Goal: Information Seeking & Learning: Learn about a topic

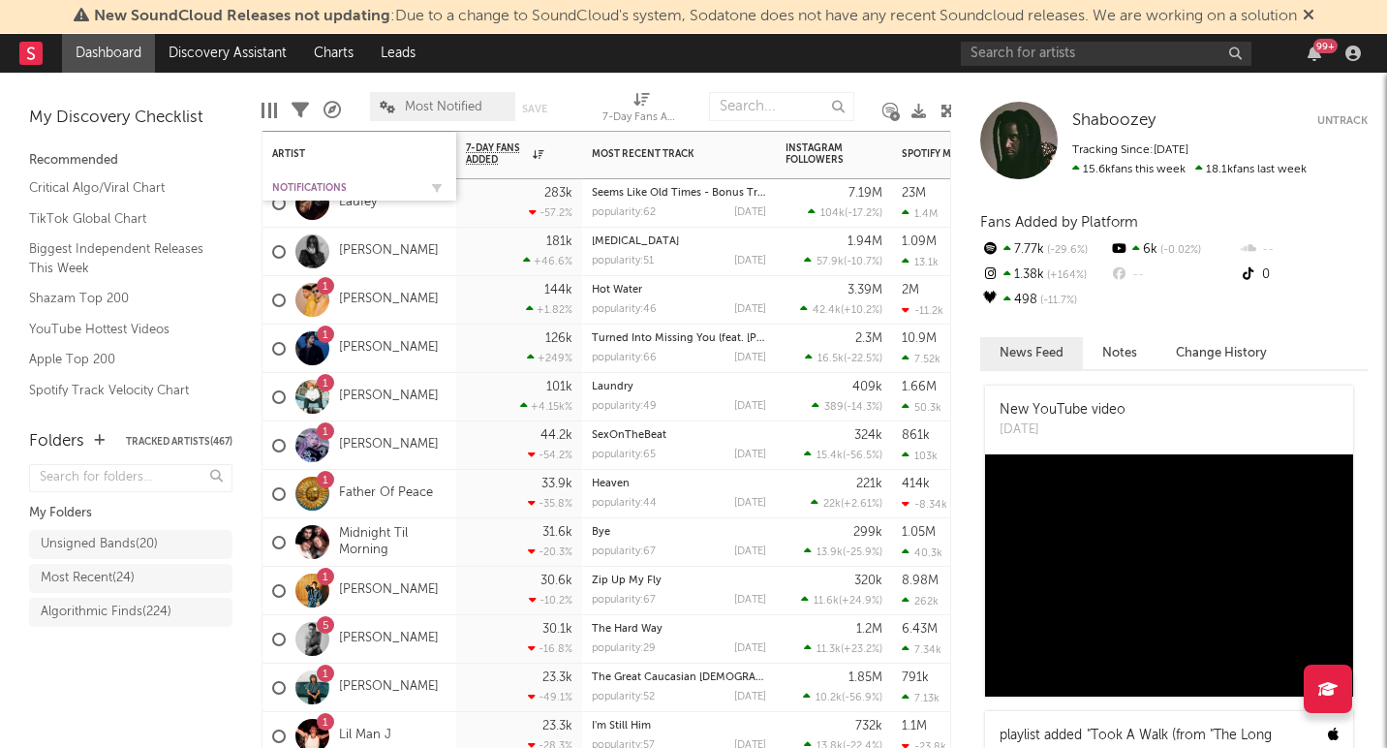
click at [312, 183] on div "Notifications" at bounding box center [344, 188] width 145 height 12
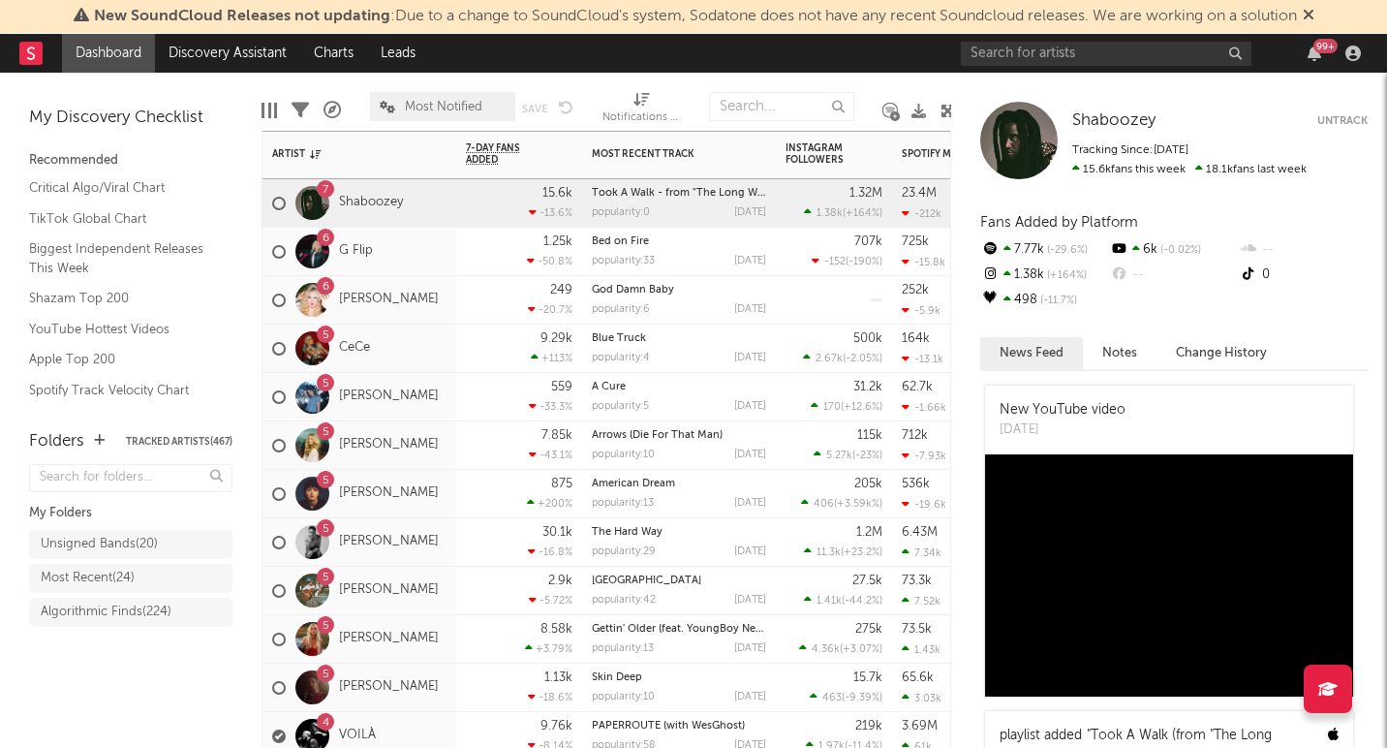
click at [439, 562] on div "5 [PERSON_NAME]" at bounding box center [355, 542] width 167 height 56
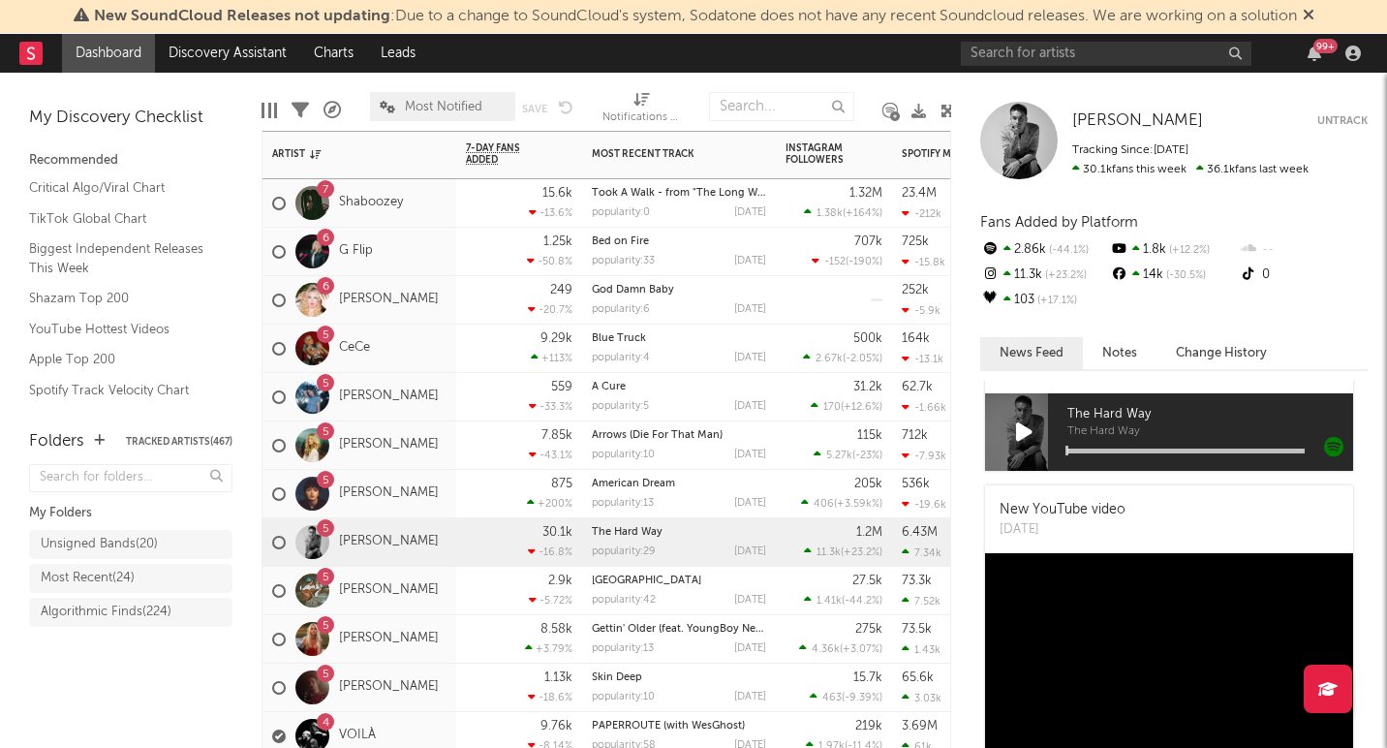
scroll to position [1601, 0]
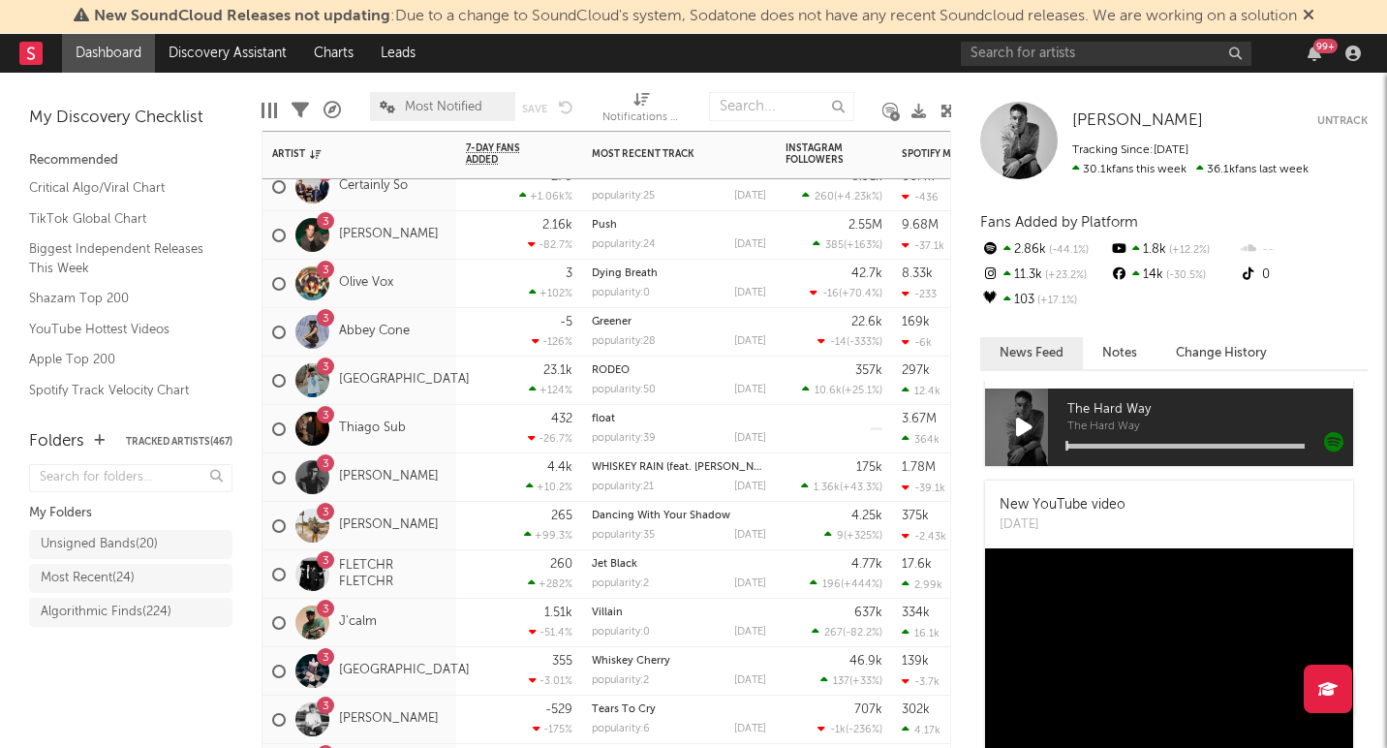
click at [447, 593] on div "3 FLETCHR FLETCHR" at bounding box center [360, 574] width 194 height 48
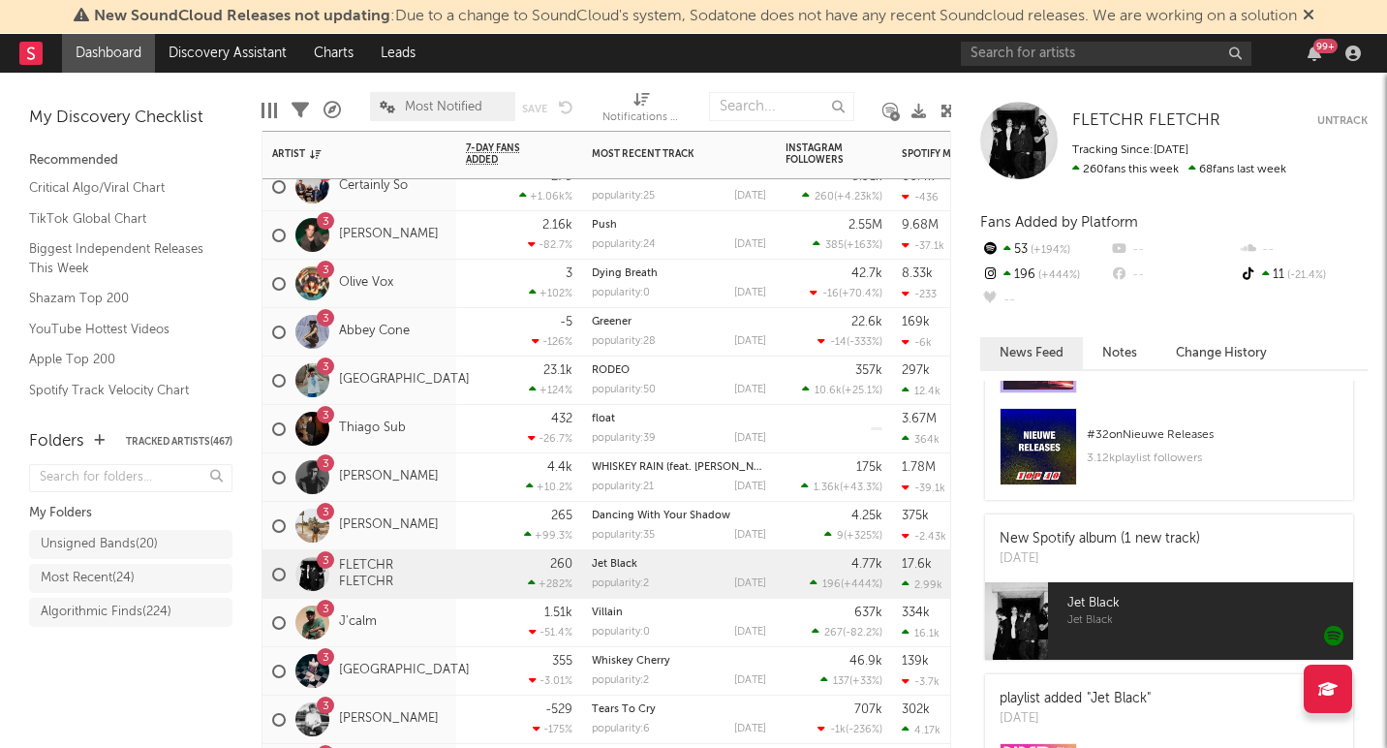
scroll to position [233, 0]
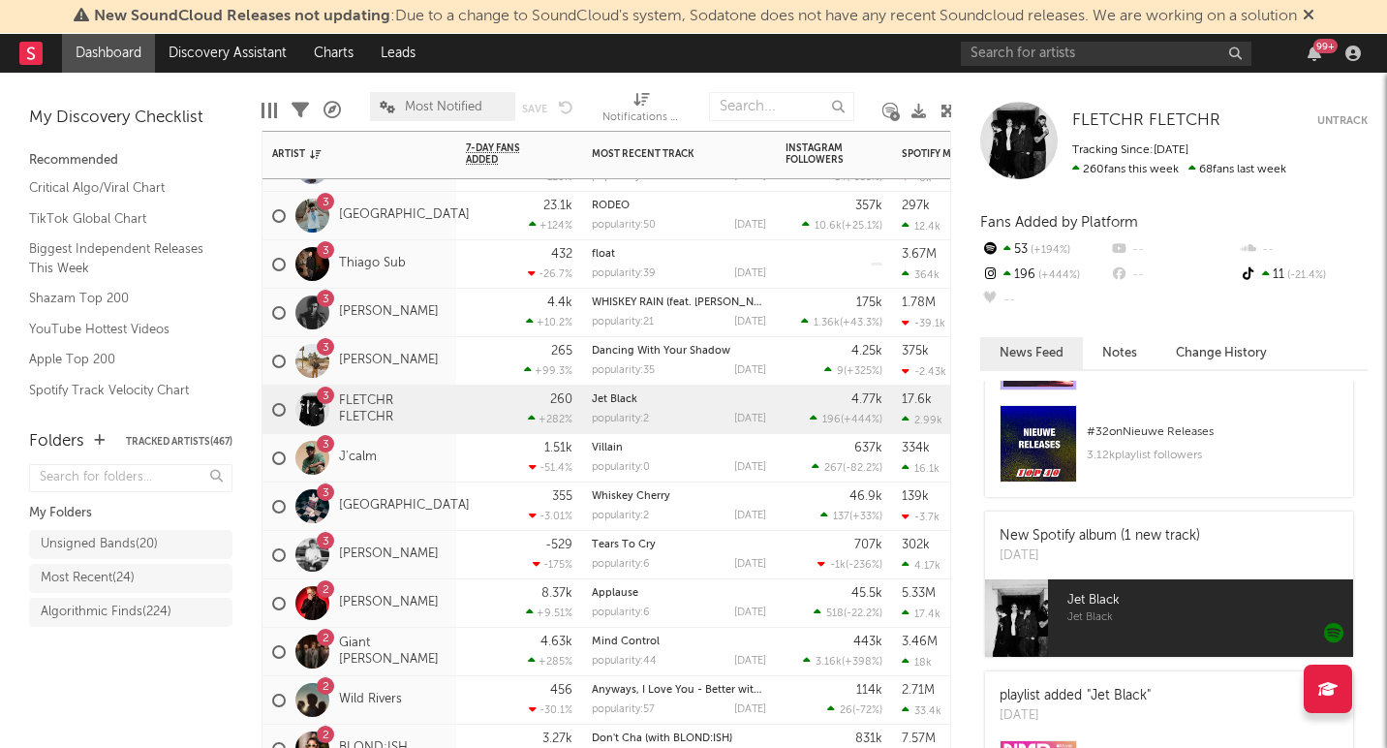
click at [441, 524] on div "3 [GEOGRAPHIC_DATA]" at bounding box center [360, 506] width 194 height 48
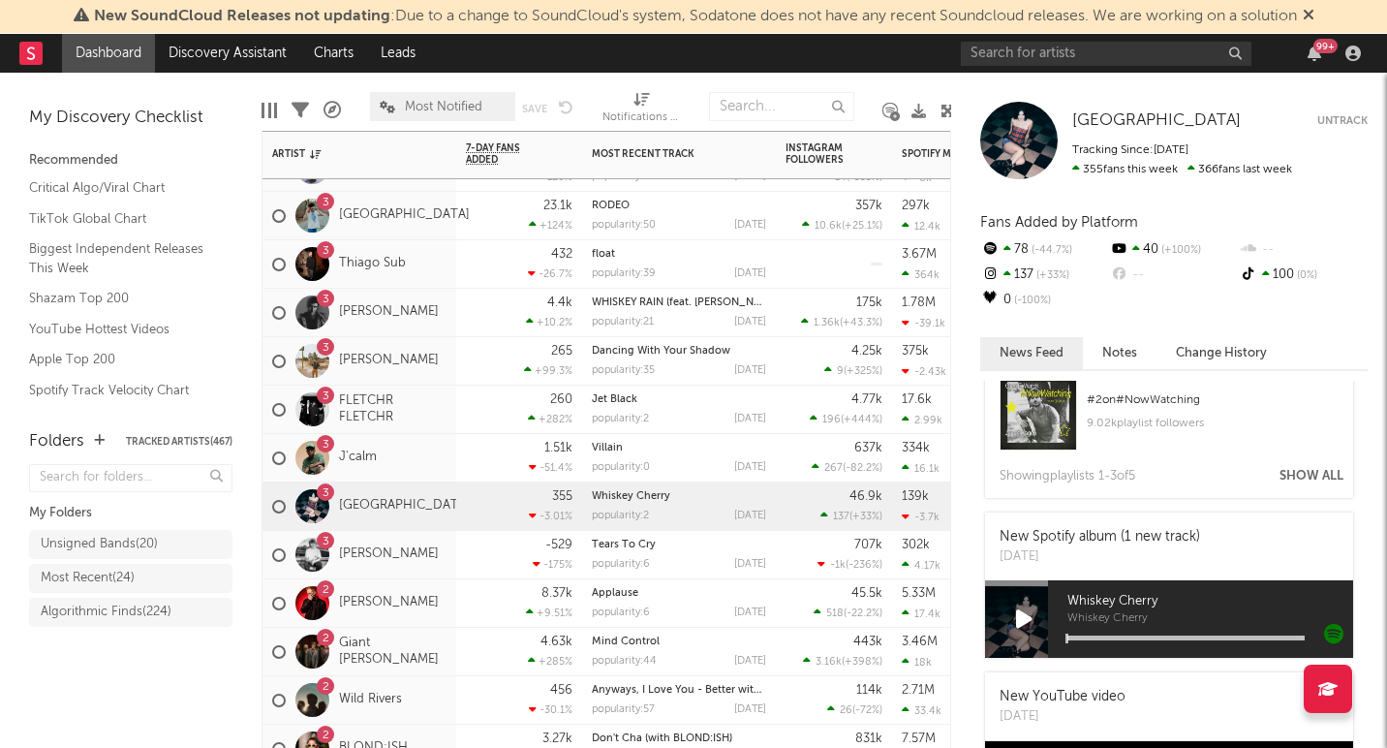
scroll to position [282, 0]
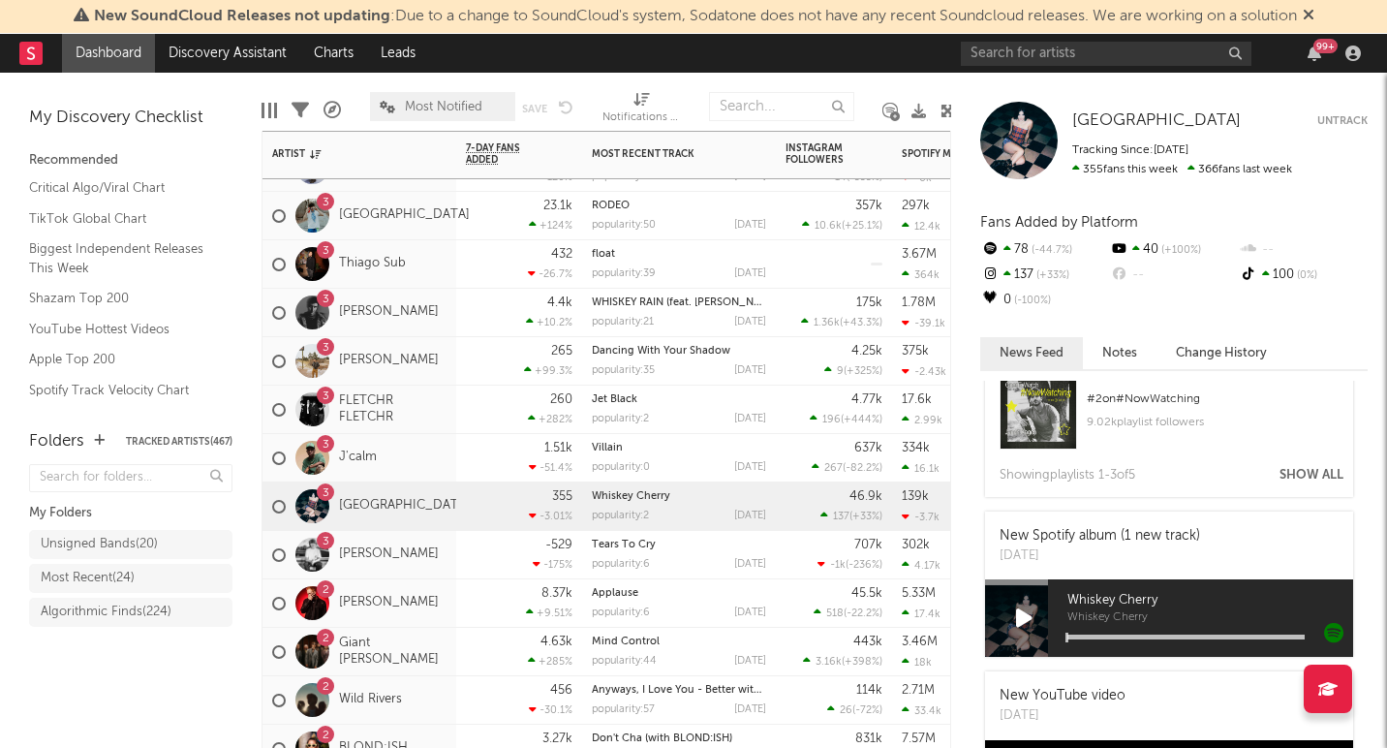
click at [440, 573] on div "3 [PERSON_NAME]" at bounding box center [360, 555] width 194 height 48
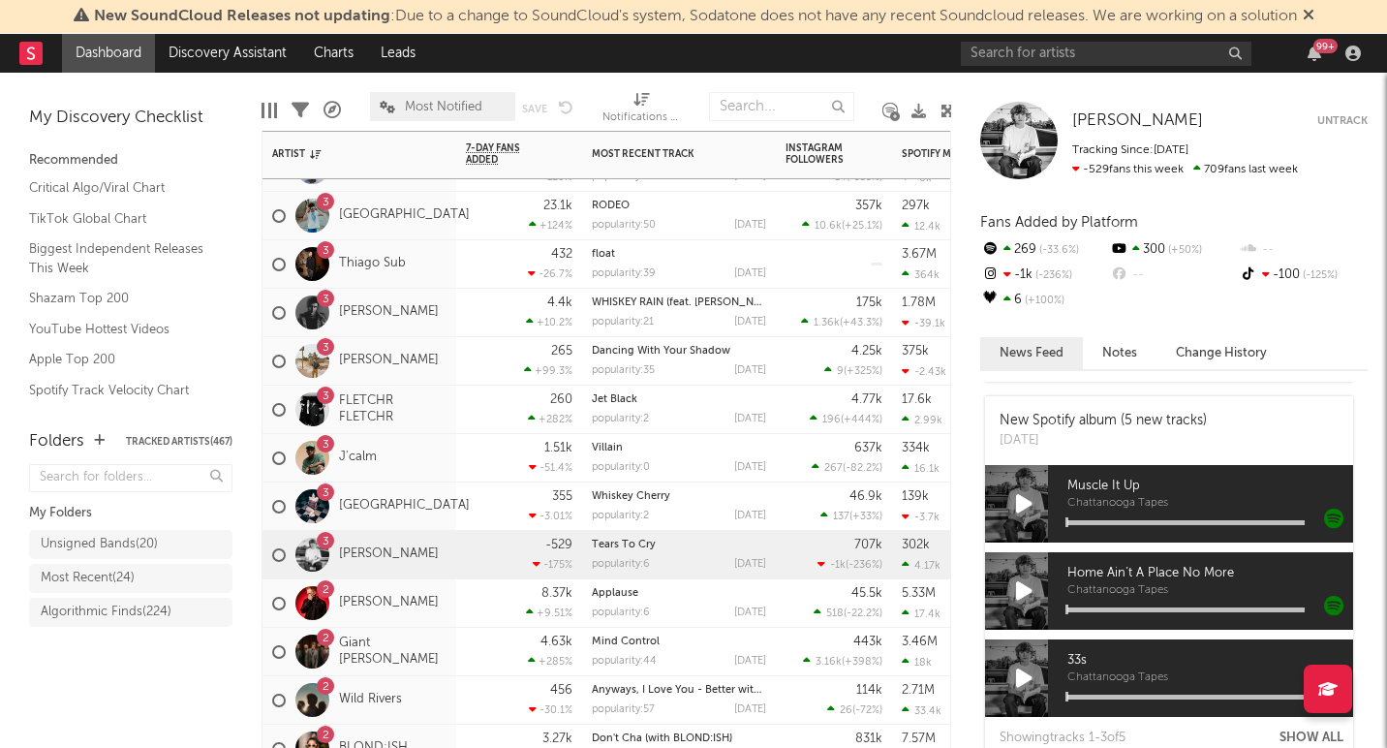
scroll to position [1029, 0]
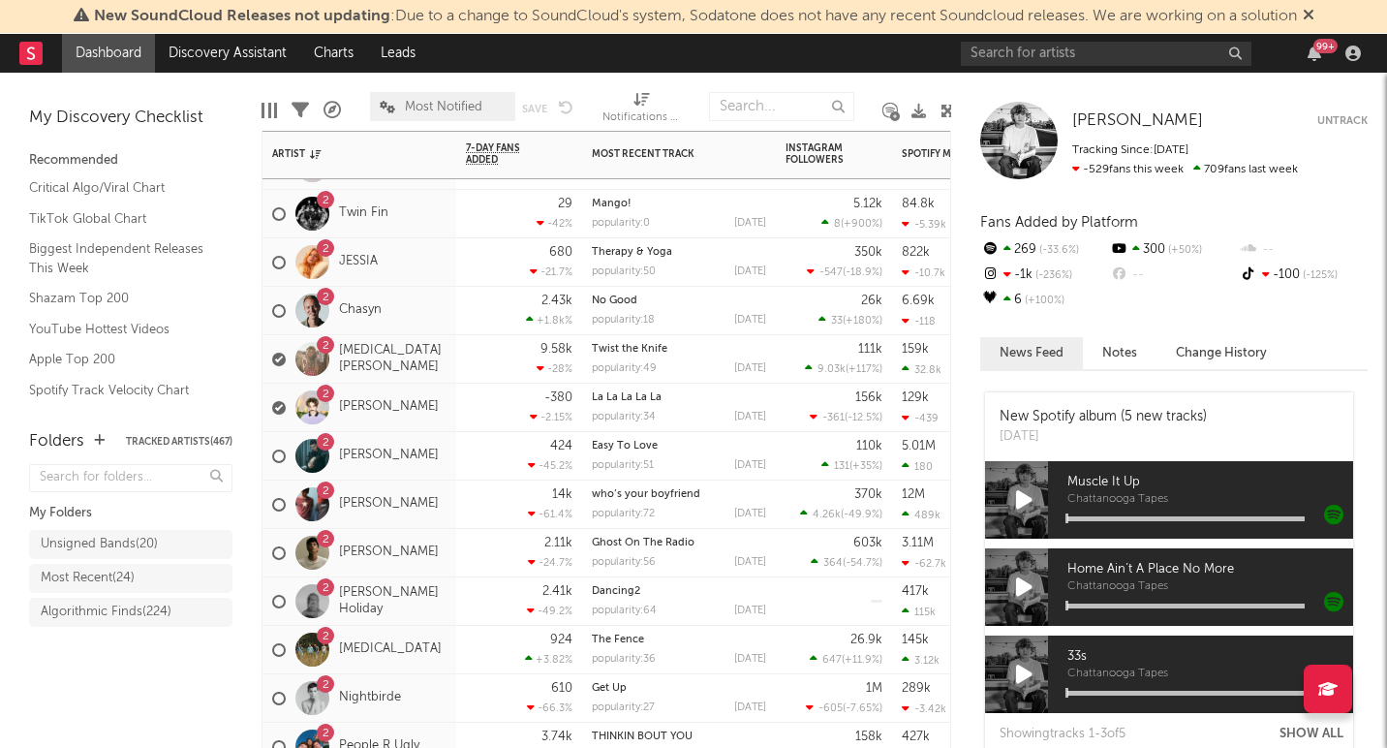
click at [441, 624] on div "2 [PERSON_NAME] Holiday" at bounding box center [360, 601] width 194 height 48
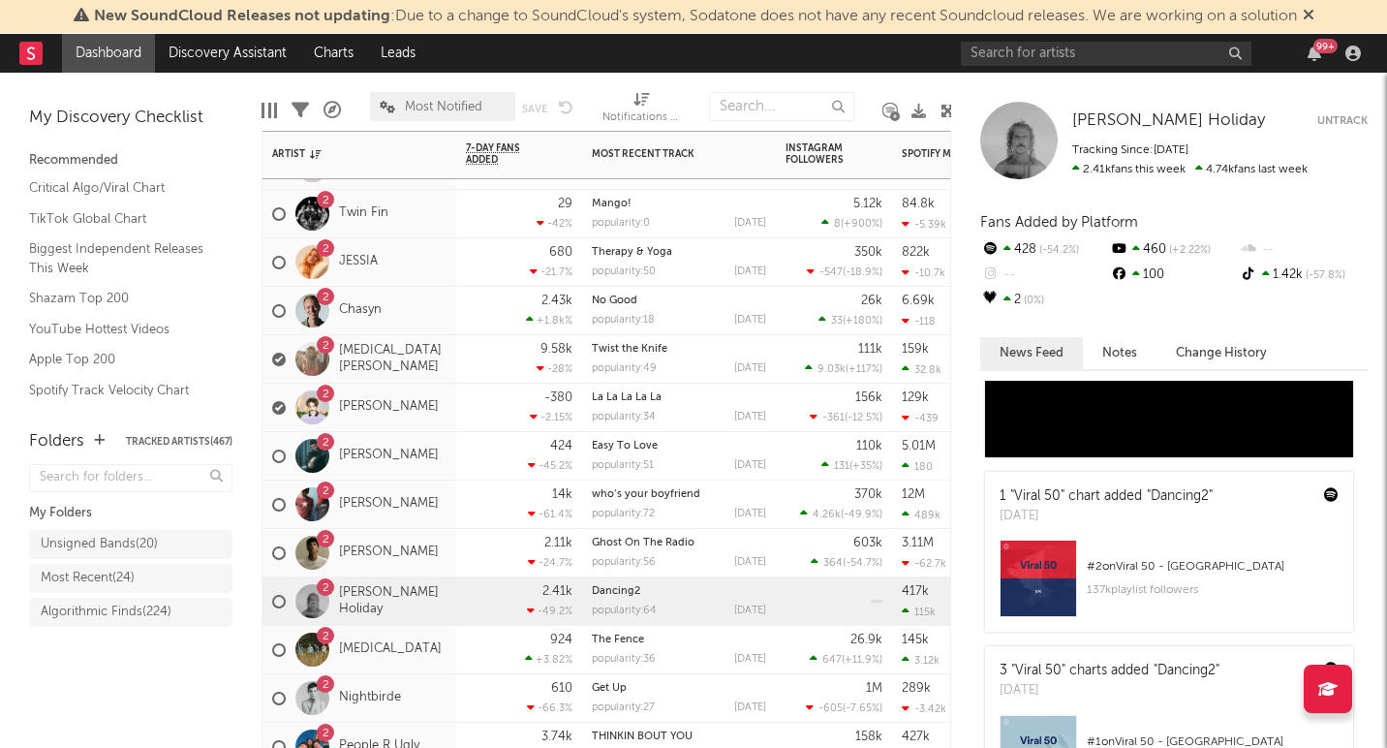
scroll to position [240, 0]
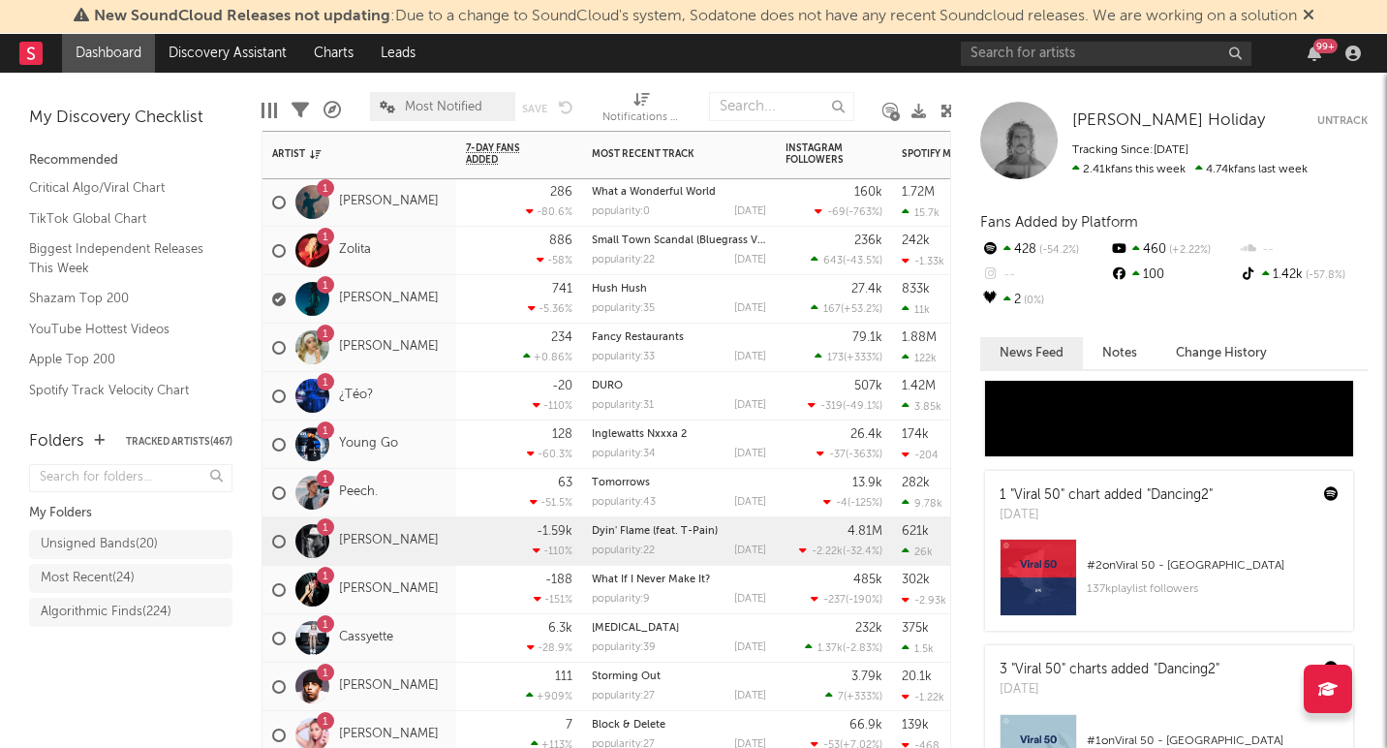
click at [436, 558] on div "1 [PERSON_NAME]" at bounding box center [360, 541] width 194 height 48
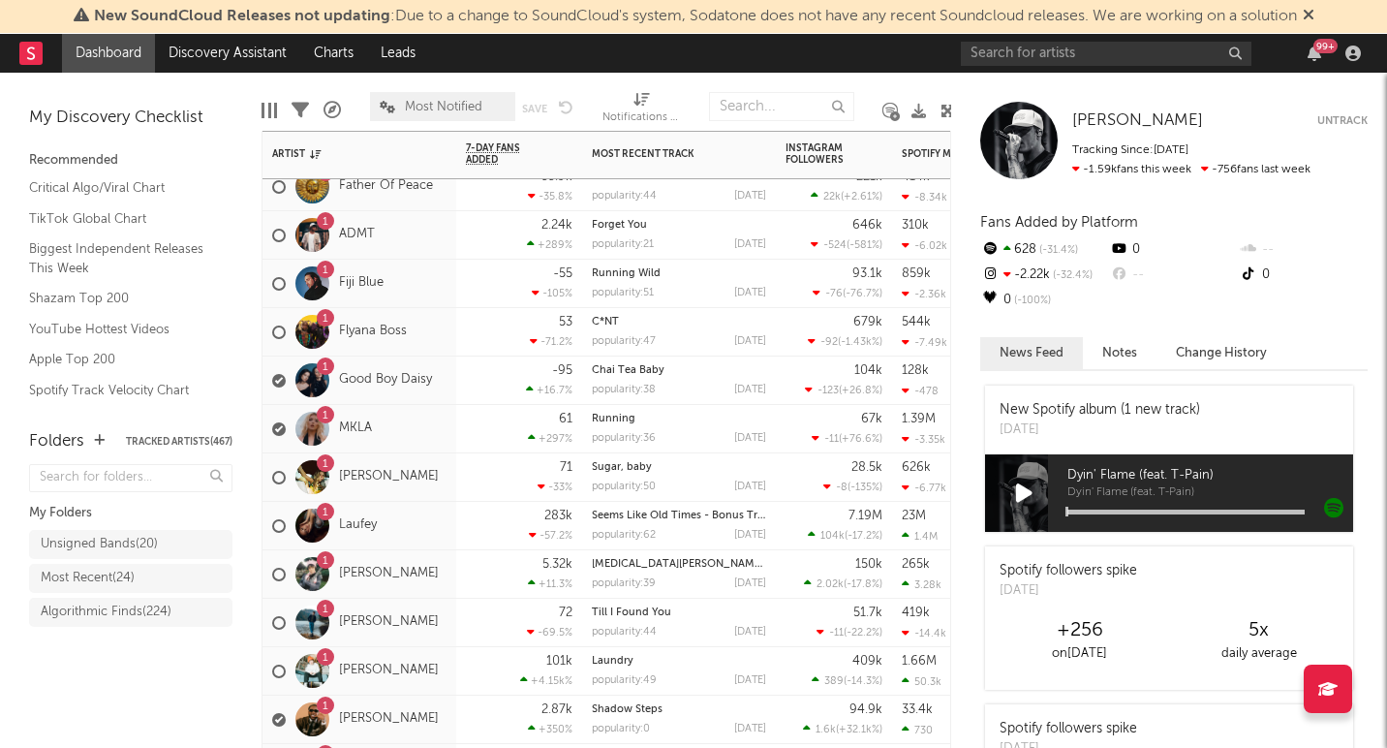
click at [466, 111] on span "Most Notified" at bounding box center [443, 107] width 77 height 13
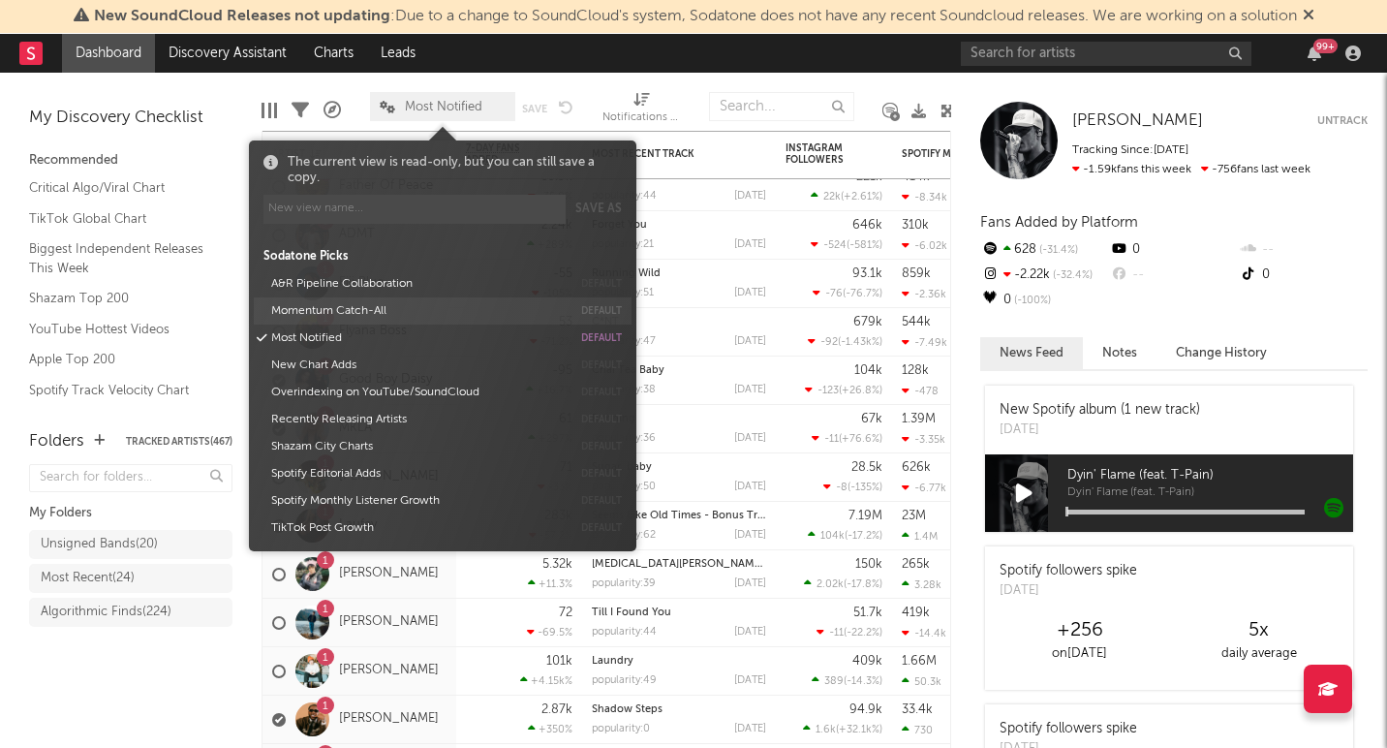
click at [359, 308] on button "Momentum Catch-All" at bounding box center [417, 310] width 307 height 27
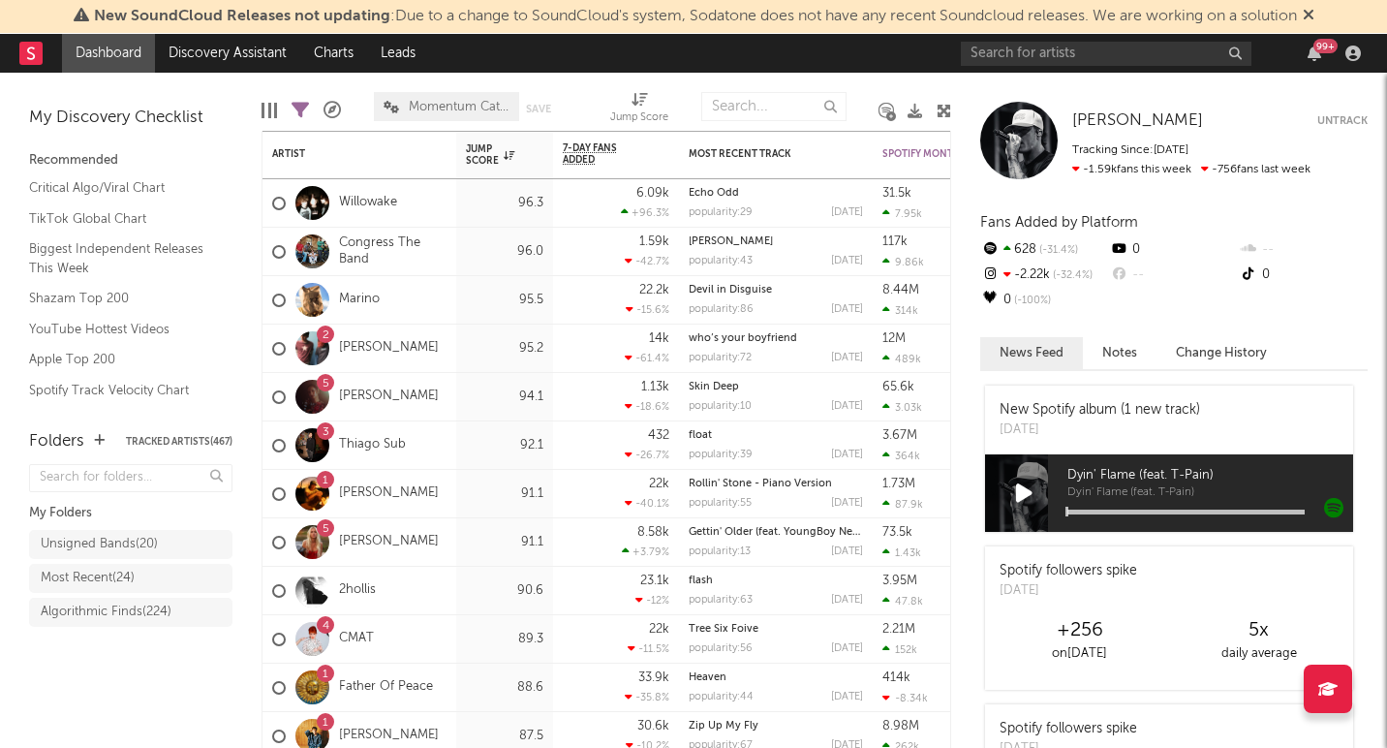
click at [132, 706] on div "Folders Tracked Artists ( 467 ) My Folders Unsigned Bands ( 20 ) Most Recent ( …" at bounding box center [131, 580] width 262 height 338
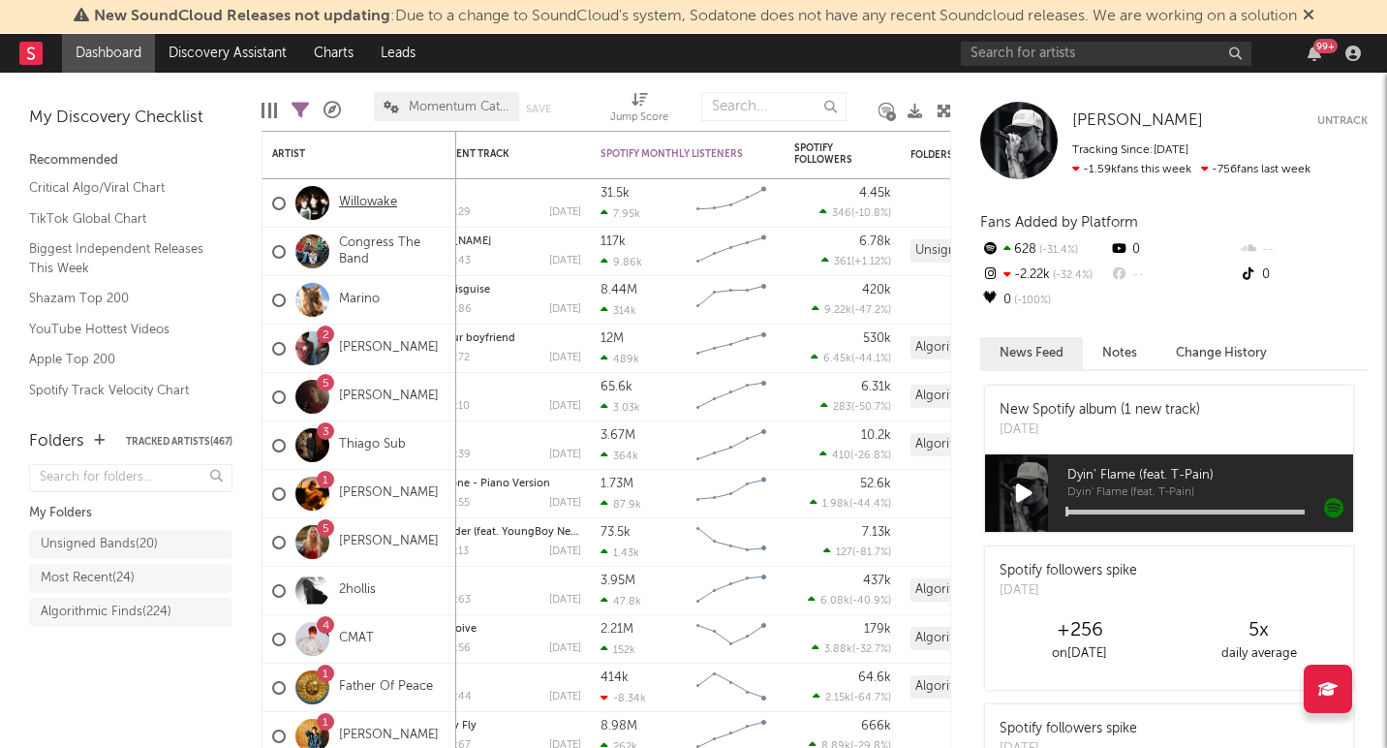
click at [380, 204] on link "Willowake" at bounding box center [368, 203] width 58 height 16
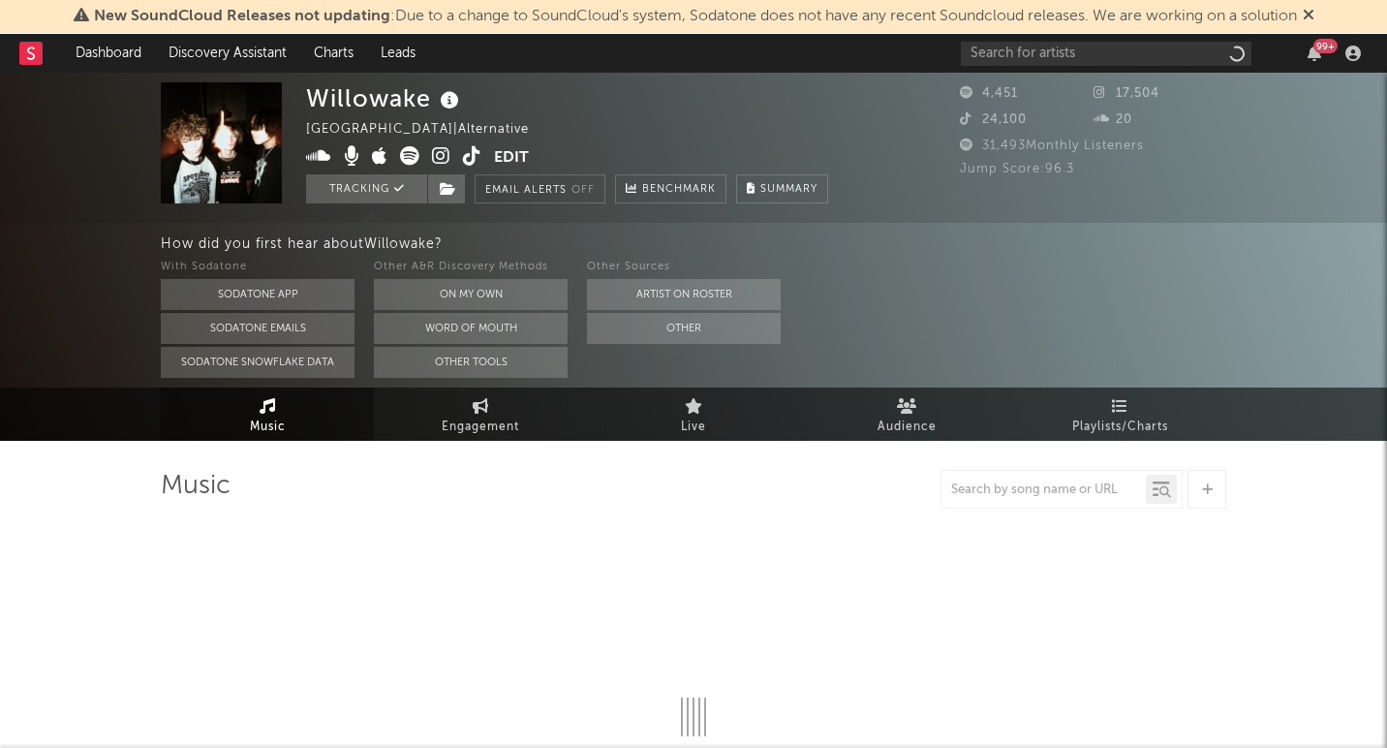
select select "1w"
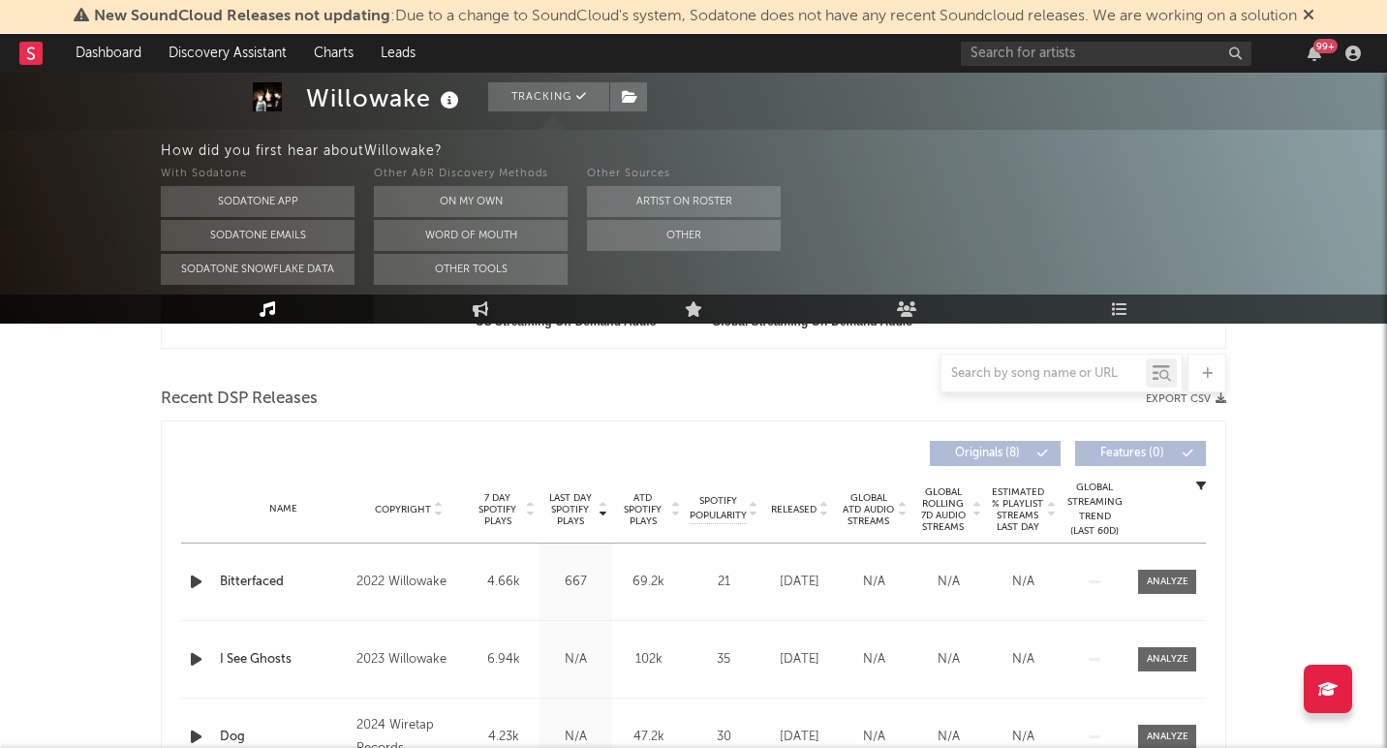
scroll to position [694, 0]
